Goal: Register for event/course

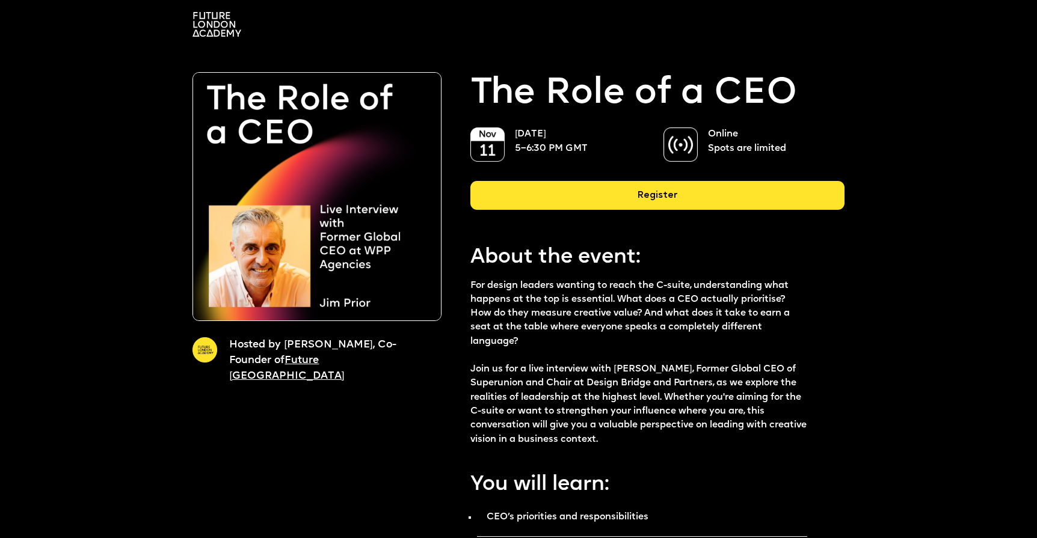
click at [211, 26] on img at bounding box center [217, 24] width 49 height 25
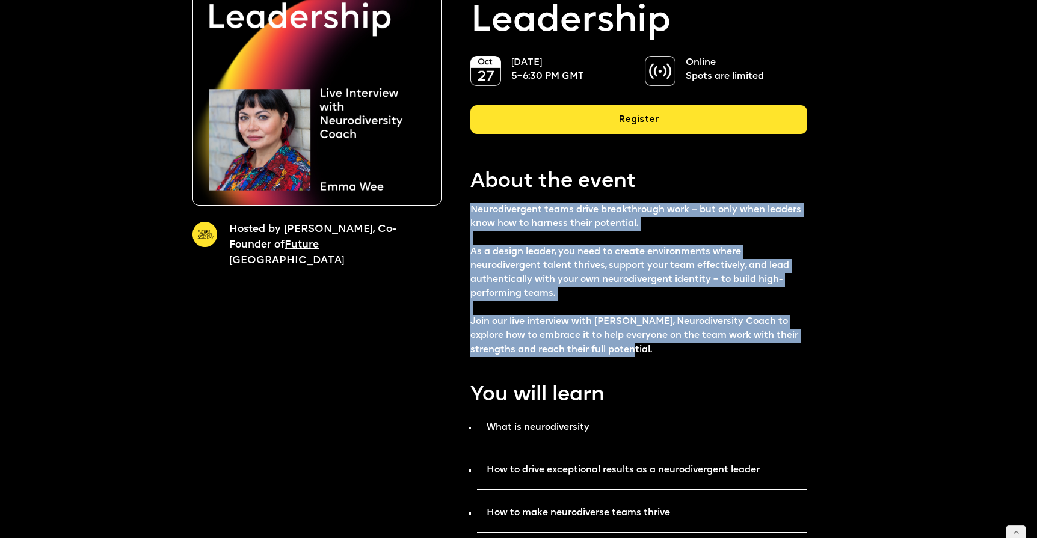
drag, startPoint x: 471, startPoint y: 207, endPoint x: 676, endPoint y: 354, distance: 252.1
click at [676, 354] on p "Neurodivergent teams drive breakthrough work – but only when leaders know how t…" at bounding box center [638, 280] width 336 height 154
copy p "Neurodivergent teams drive breakthrough work – but only when leaders know how t…"
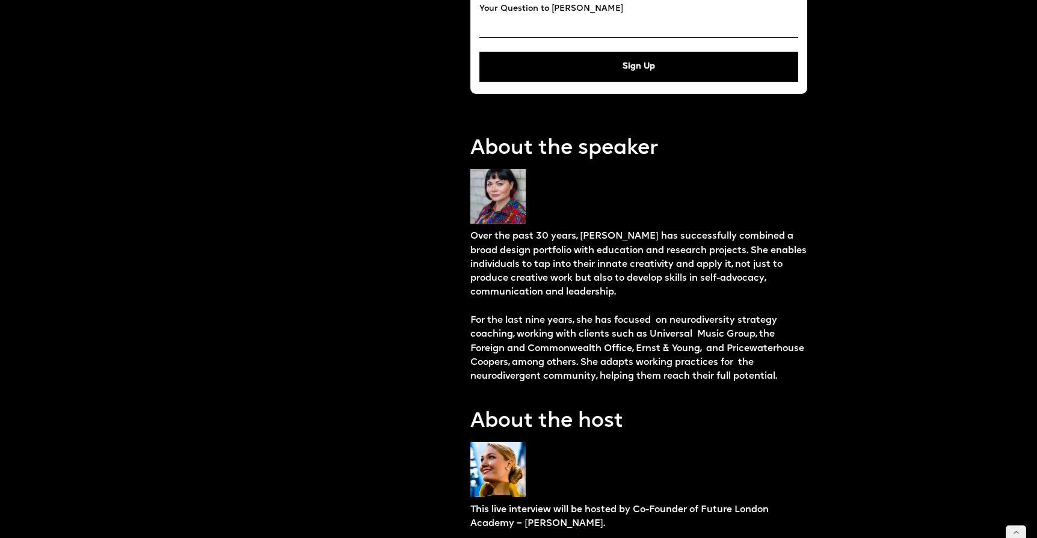
scroll to position [952, 0]
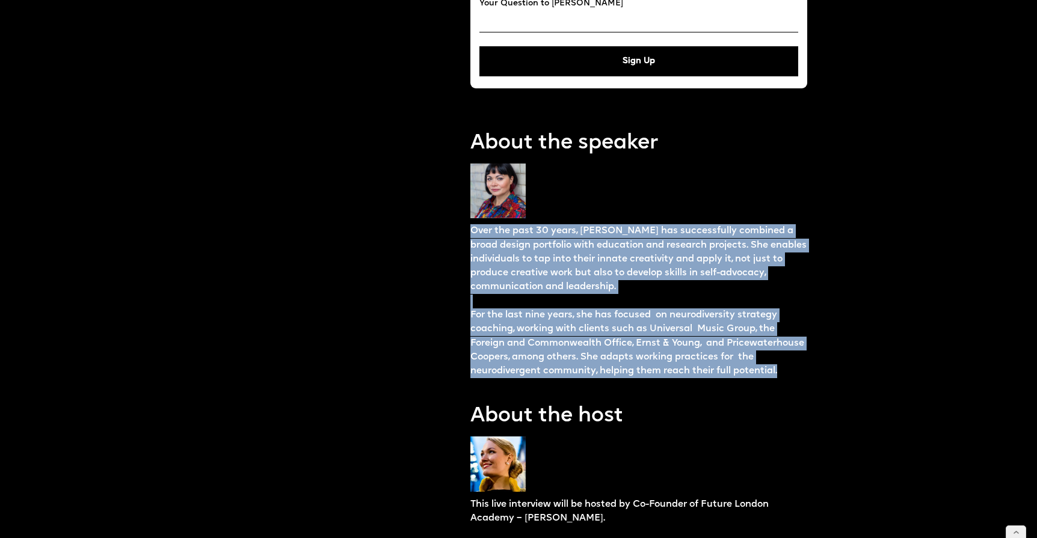
drag, startPoint x: 473, startPoint y: 231, endPoint x: 525, endPoint y: 378, distance: 156.2
click at [525, 378] on p "Over the past 30 years, Emma has successfully combined a broad design portfolio…" at bounding box center [638, 301] width 336 height 154
copy p "Over the past 30 years, Emma has successfully combined a broad design portfolio…"
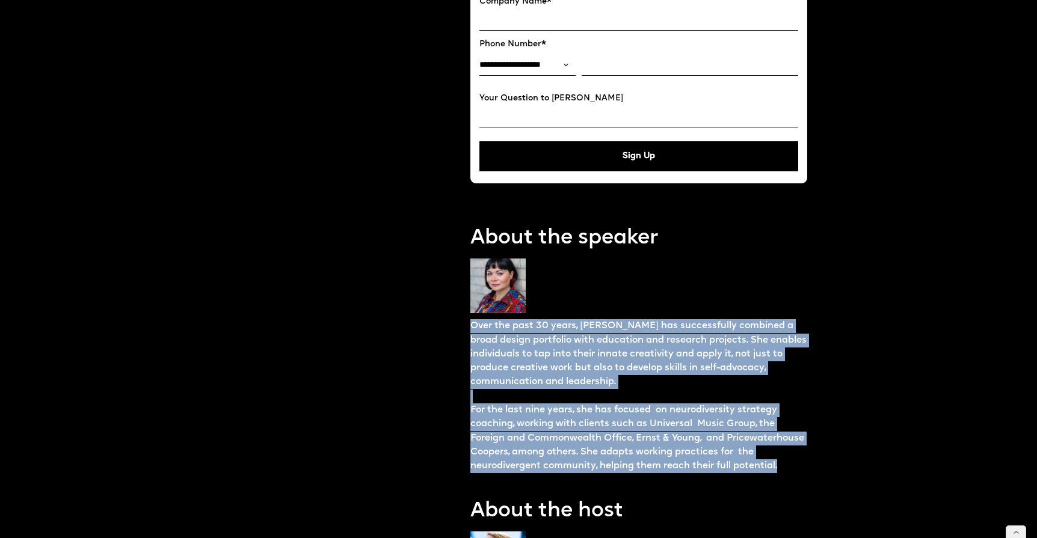
scroll to position [742, 0]
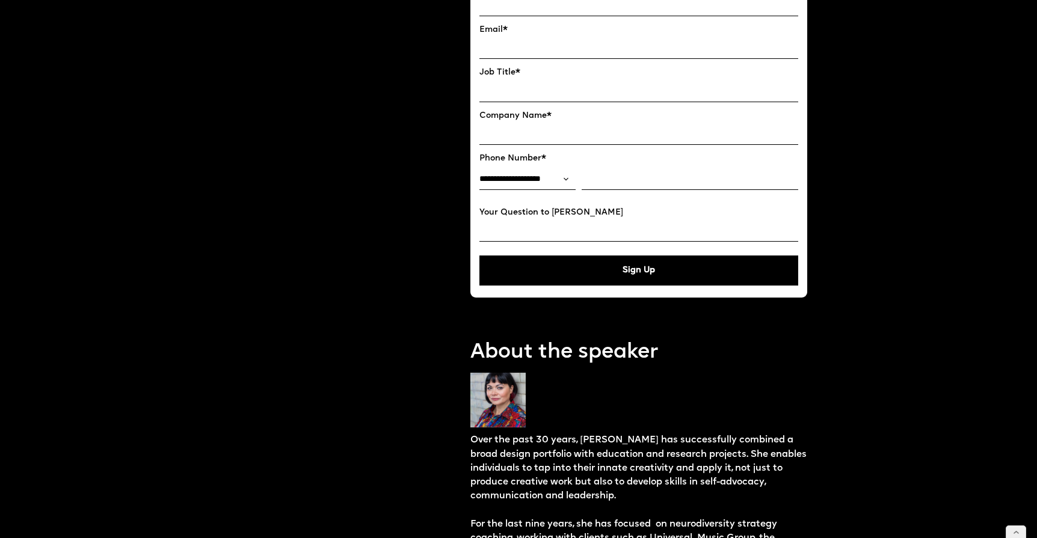
click at [567, 43] on input "EMAIL*" at bounding box center [638, 48] width 318 height 21
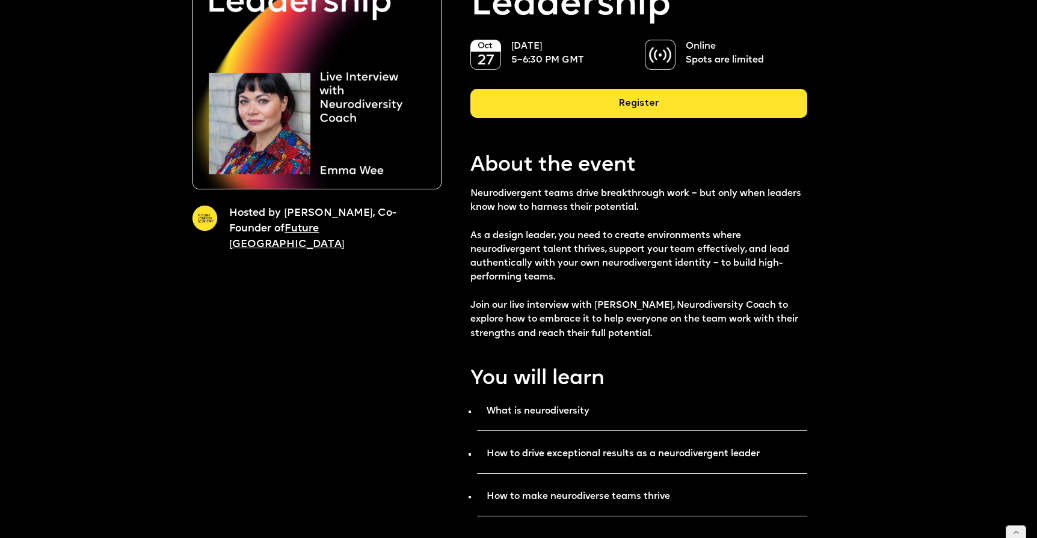
scroll to position [0, 0]
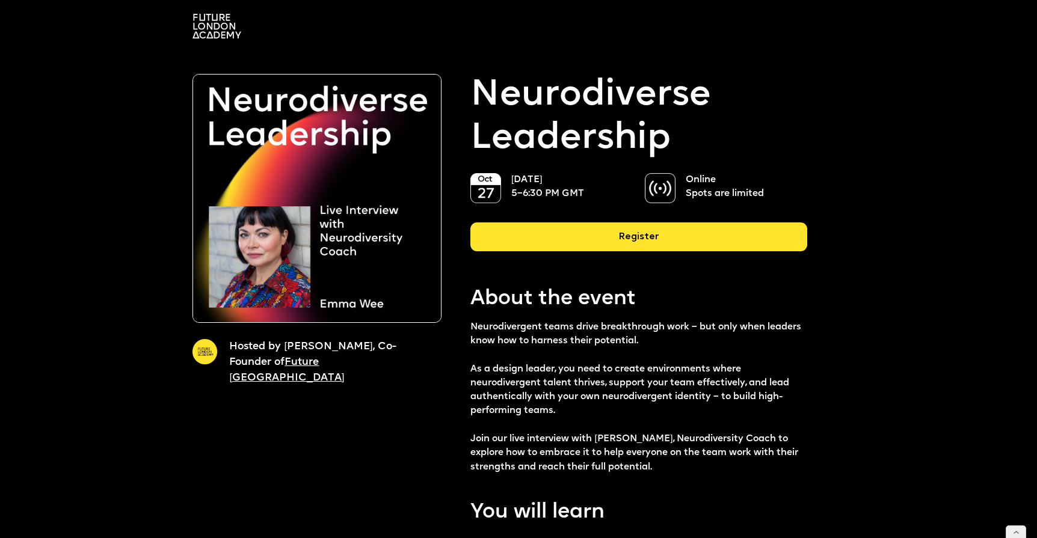
click at [564, 234] on div "Register" at bounding box center [638, 237] width 336 height 29
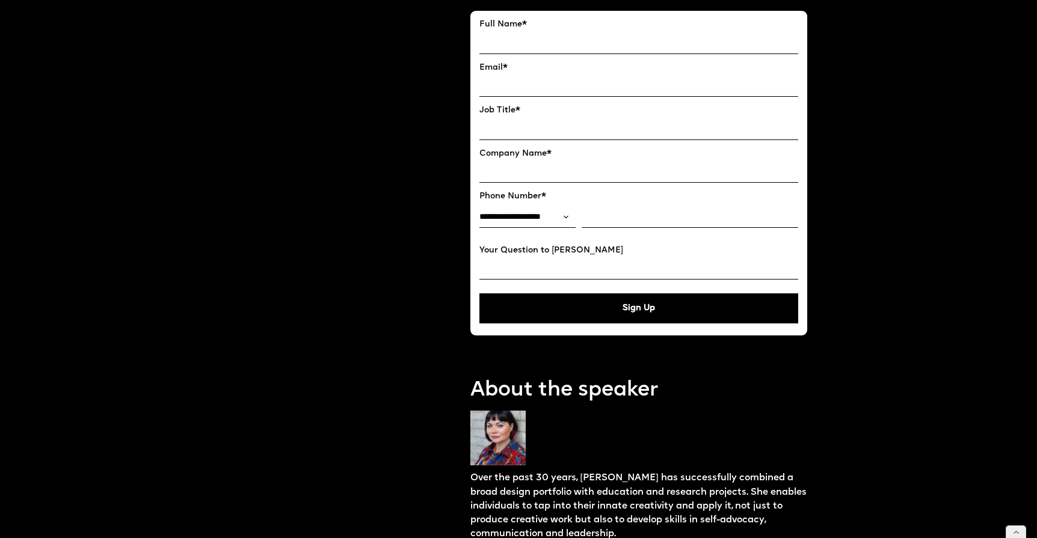
scroll to position [709, 0]
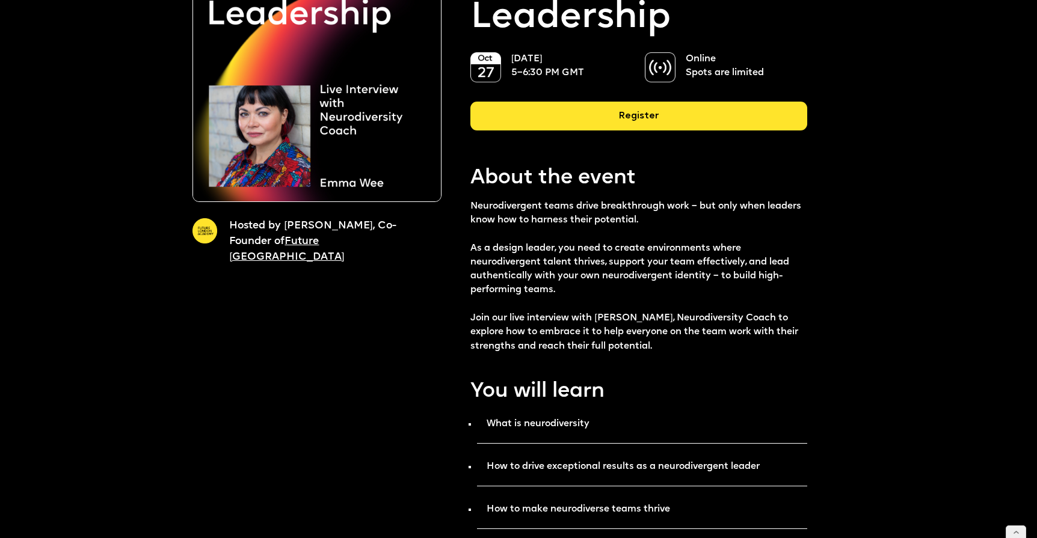
scroll to position [128, 0]
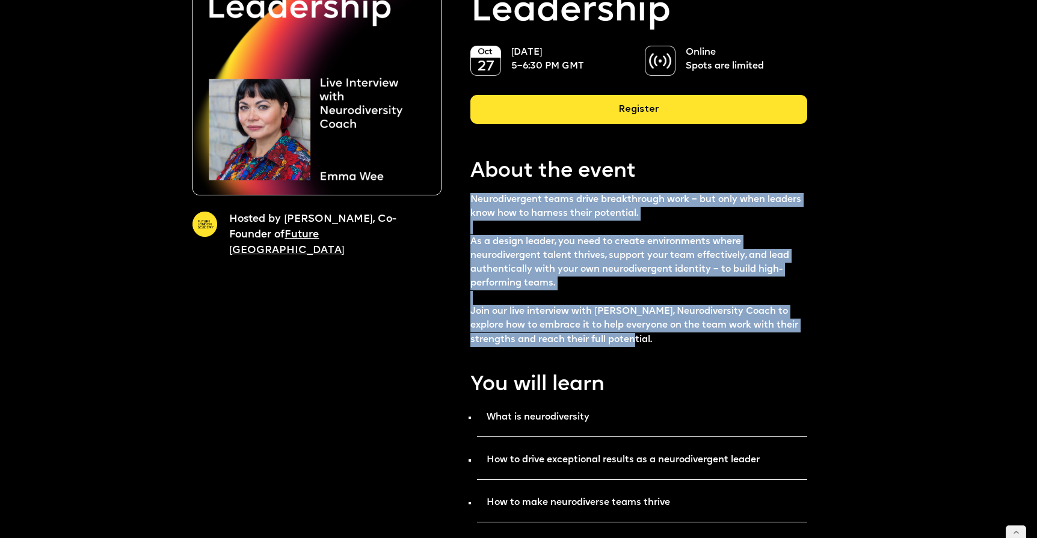
drag, startPoint x: 471, startPoint y: 195, endPoint x: 666, endPoint y: 342, distance: 244.0
click at [666, 342] on p "Neurodivergent teams drive breakthrough work – but only when leaders know how t…" at bounding box center [638, 270] width 336 height 154
copy p "Neurodivergent teams drive breakthrough work – but only when leaders know how t…"
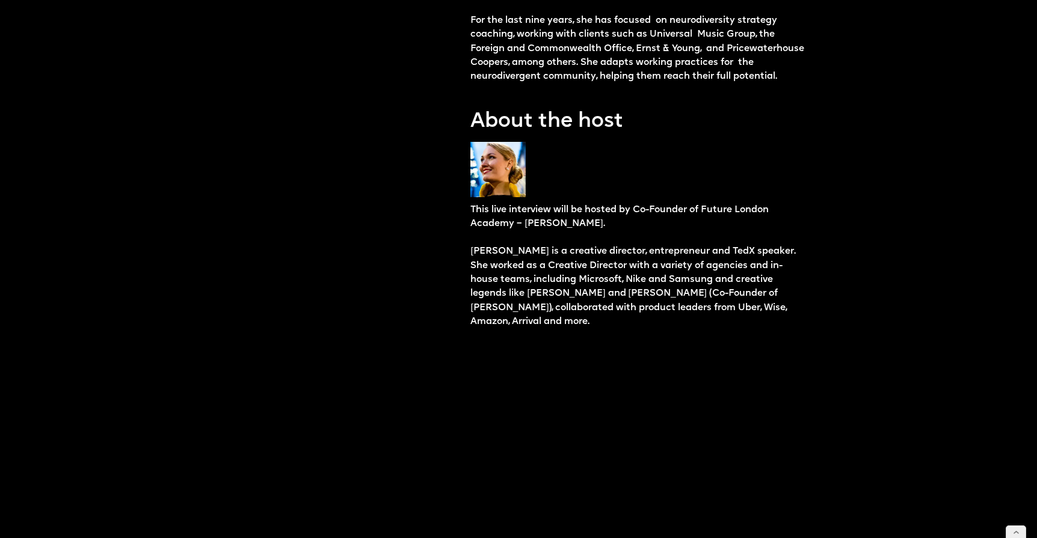
scroll to position [1313, 0]
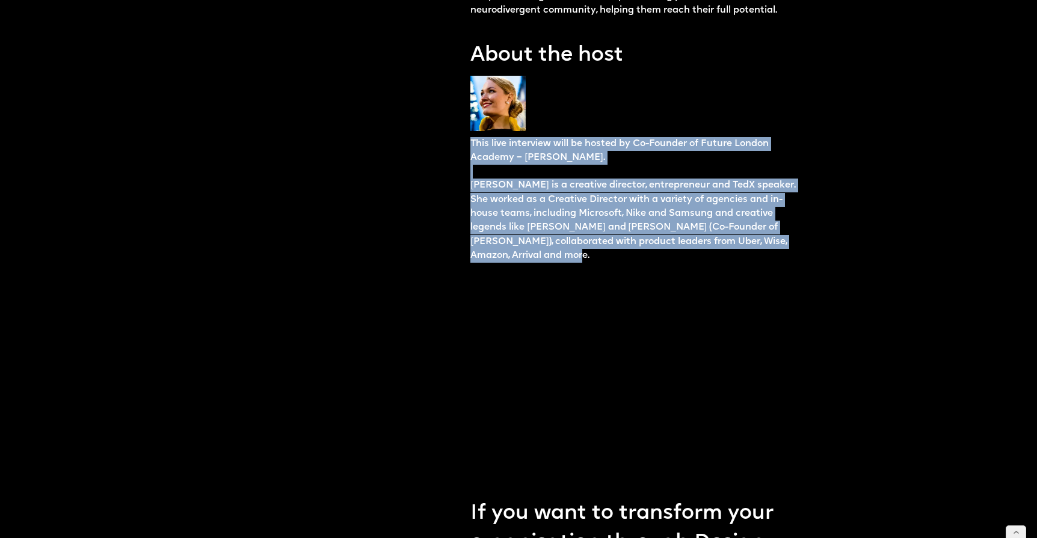
drag, startPoint x: 469, startPoint y: 156, endPoint x: 509, endPoint y: 273, distance: 122.7
copy p "This live interview will be hosted by Co-Founder of Future London Academy – [PE…"
